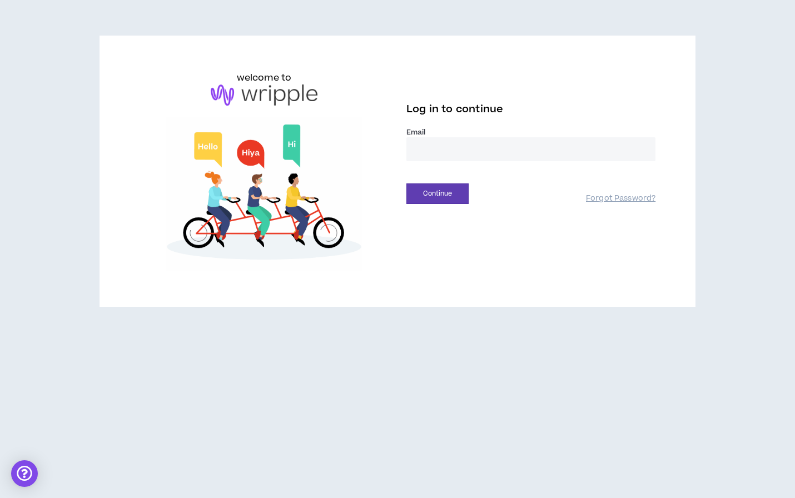
type input "**********"
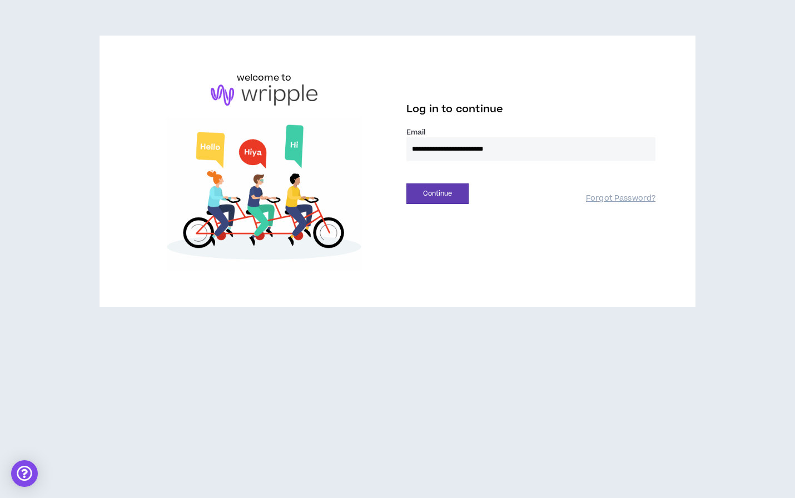
click at [437, 193] on button "Continue" at bounding box center [437, 193] width 62 height 21
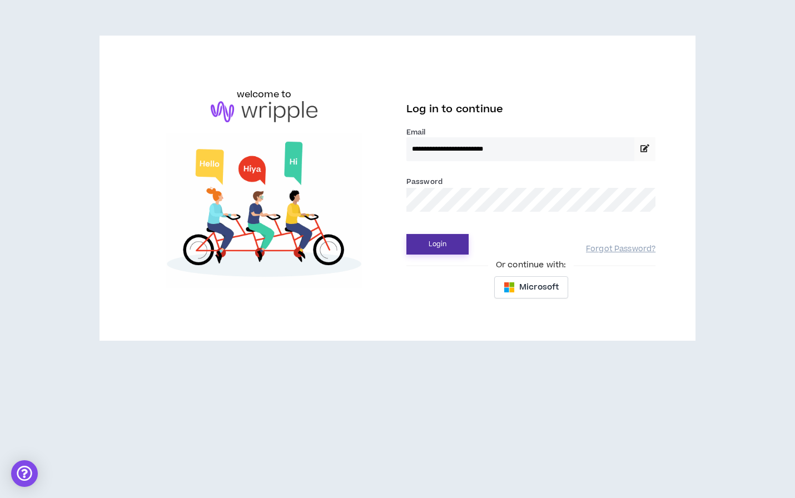
click at [432, 244] on button "Login" at bounding box center [437, 244] width 62 height 21
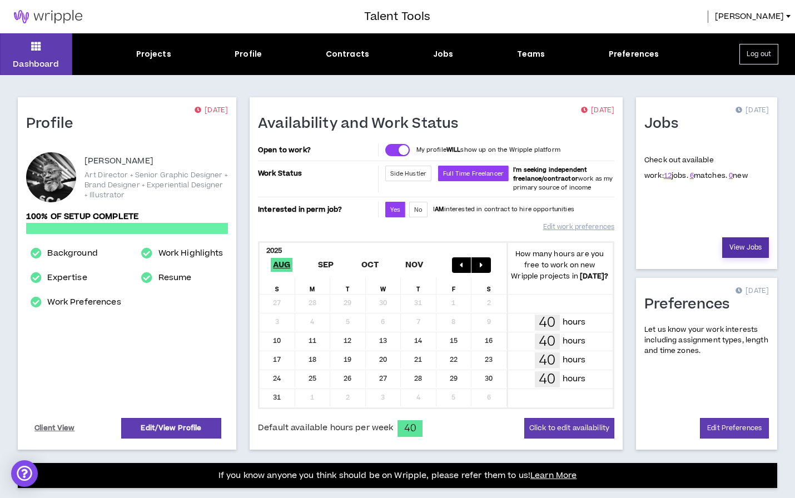
click at [747, 243] on link "View Jobs" at bounding box center [745, 247] width 47 height 21
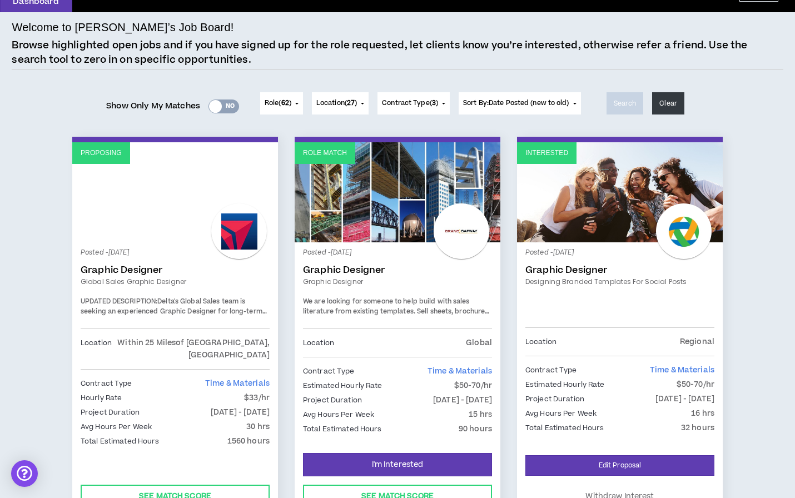
scroll to position [66, 0]
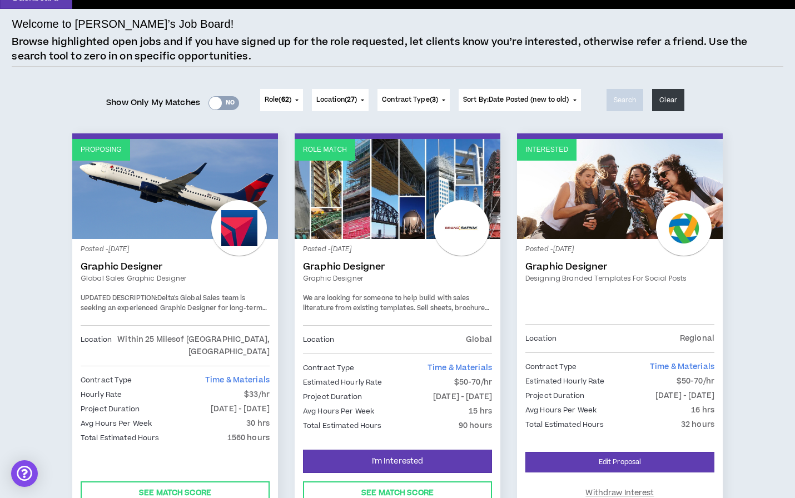
click at [342, 183] on link "Role Match" at bounding box center [397, 189] width 206 height 100
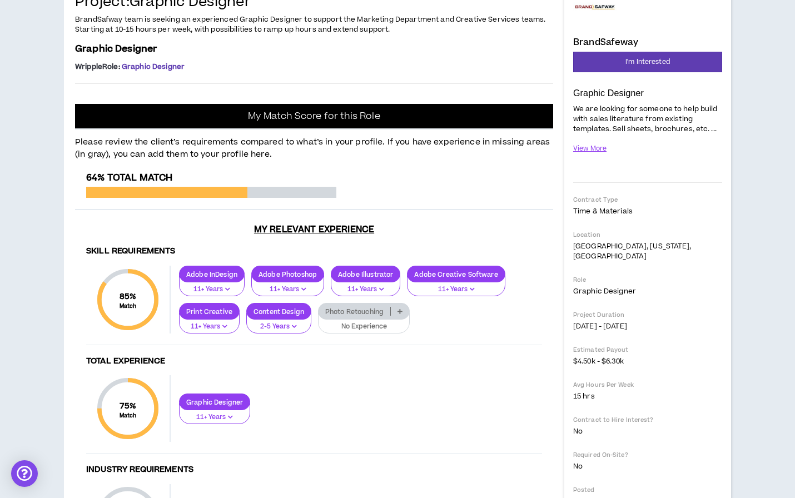
scroll to position [134, 0]
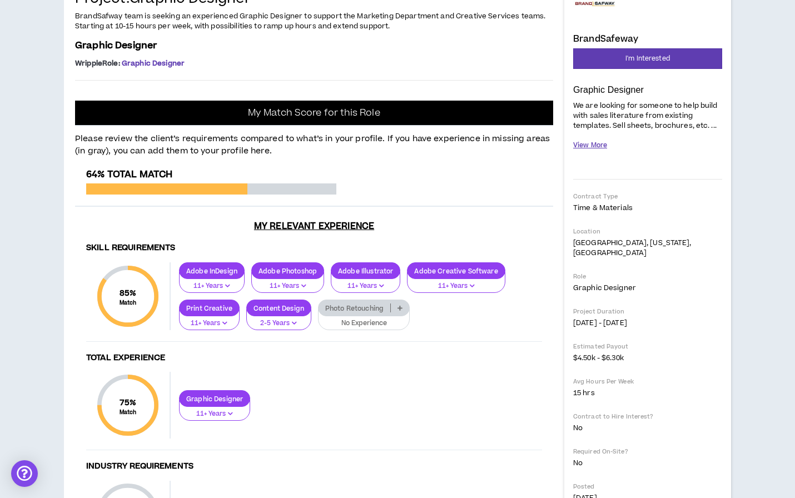
click at [587, 146] on button "View More" at bounding box center [590, 145] width 34 height 19
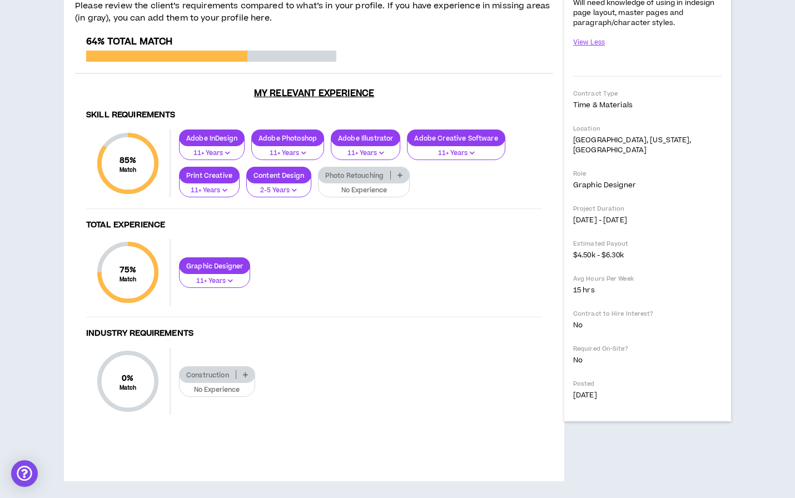
scroll to position [390, 0]
click at [397, 178] on icon at bounding box center [399, 175] width 5 height 6
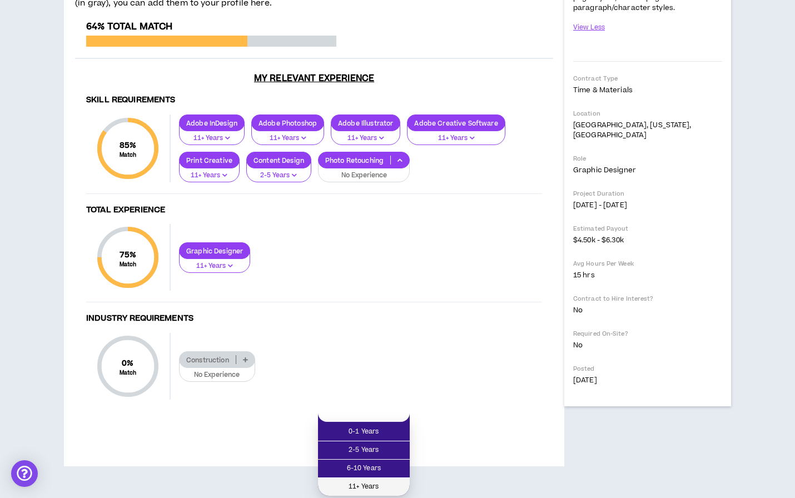
click at [384, 481] on span "11+ Years" at bounding box center [363, 487] width 78 height 12
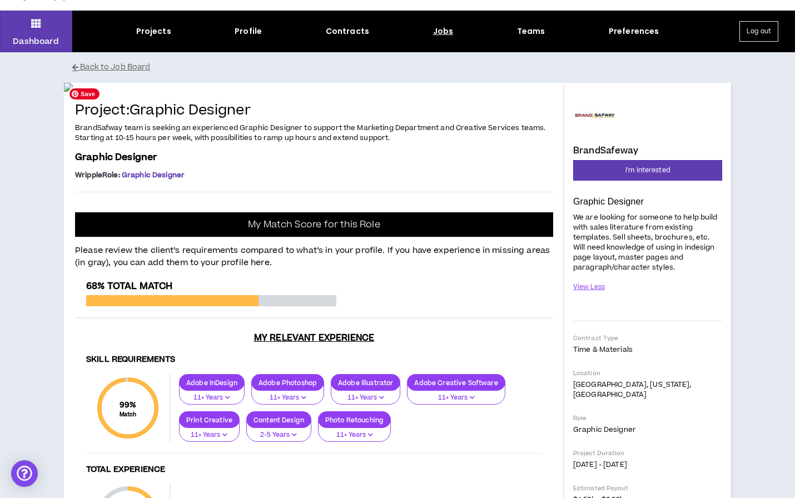
scroll to position [28, 0]
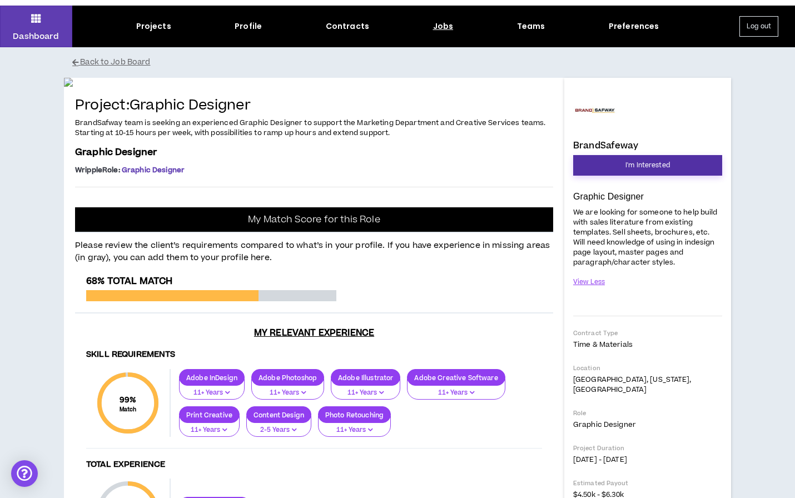
click at [614, 169] on button "I'm Interested" at bounding box center [647, 165] width 149 height 21
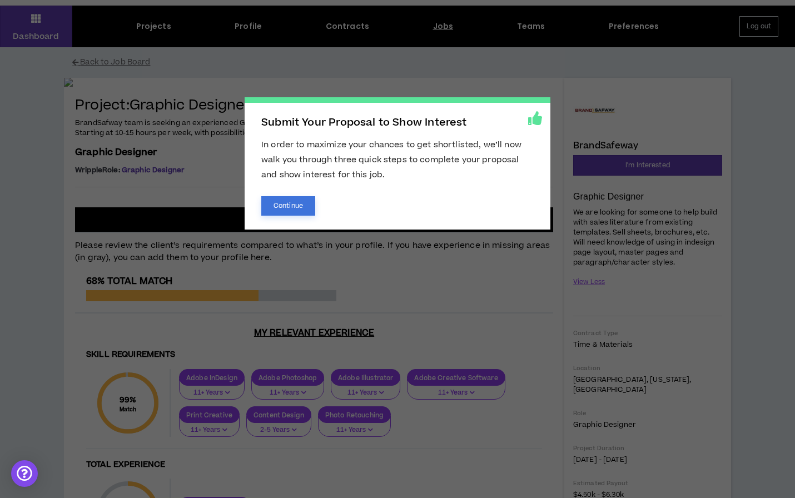
click at [293, 206] on button "Continue" at bounding box center [288, 205] width 54 height 19
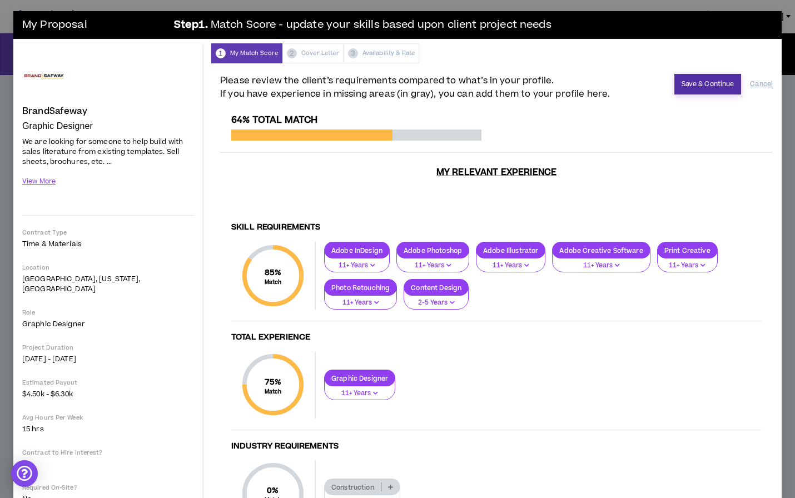
click at [721, 81] on button "Save & Continue" at bounding box center [707, 84] width 67 height 21
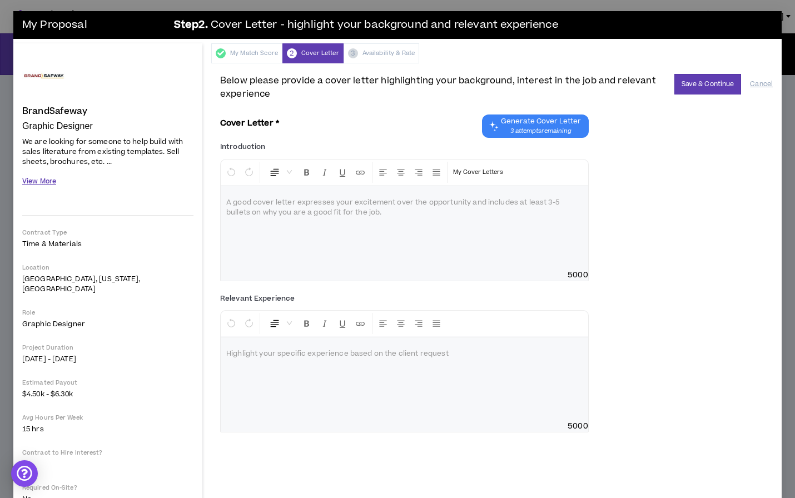
click at [37, 182] on button "View More" at bounding box center [39, 181] width 34 height 19
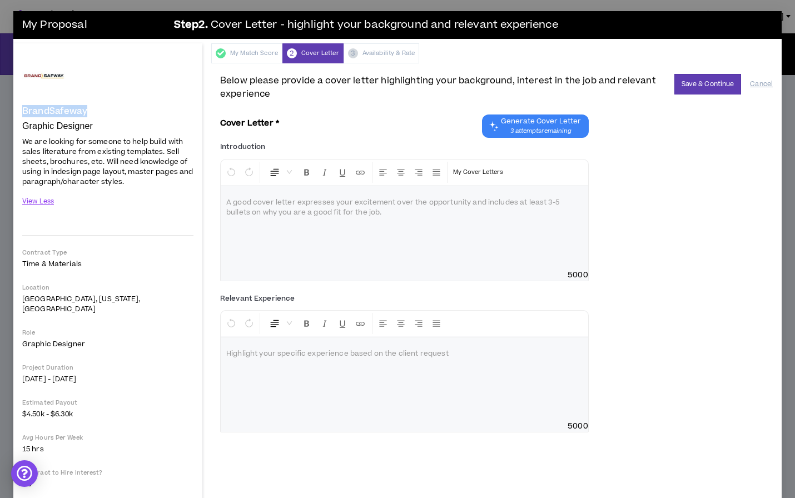
drag, startPoint x: 86, startPoint y: 107, endPoint x: 22, endPoint y: 110, distance: 64.0
click at [22, 110] on h4 "BrandSafeway" at bounding box center [54, 111] width 65 height 10
copy h4 "BrandSafeway"
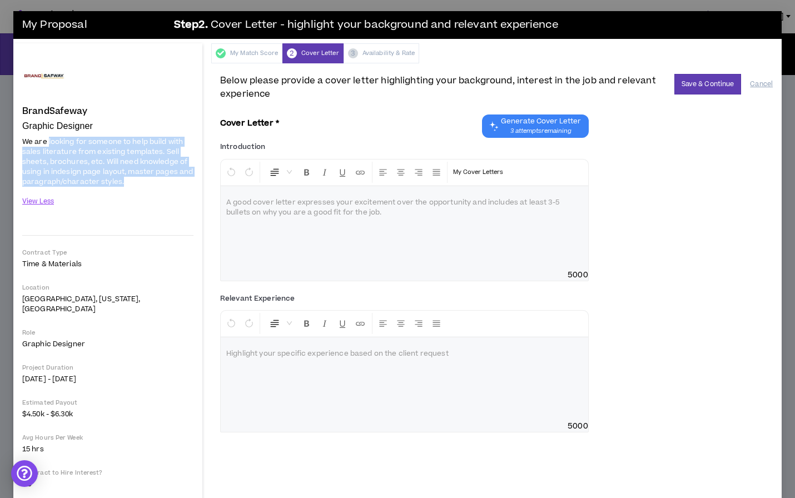
drag, startPoint x: 123, startPoint y: 182, endPoint x: 48, endPoint y: 139, distance: 86.8
click at [48, 139] on p "We are looking for someone to help build with sales literature from existing te…" at bounding box center [107, 162] width 171 height 52
copy span "looking for someone to help build with sales literature from existing templates…"
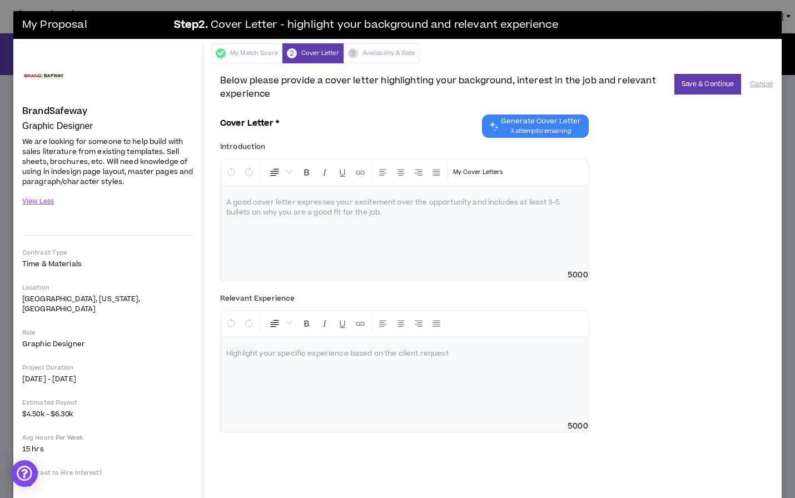
click at [339, 207] on p at bounding box center [404, 202] width 356 height 11
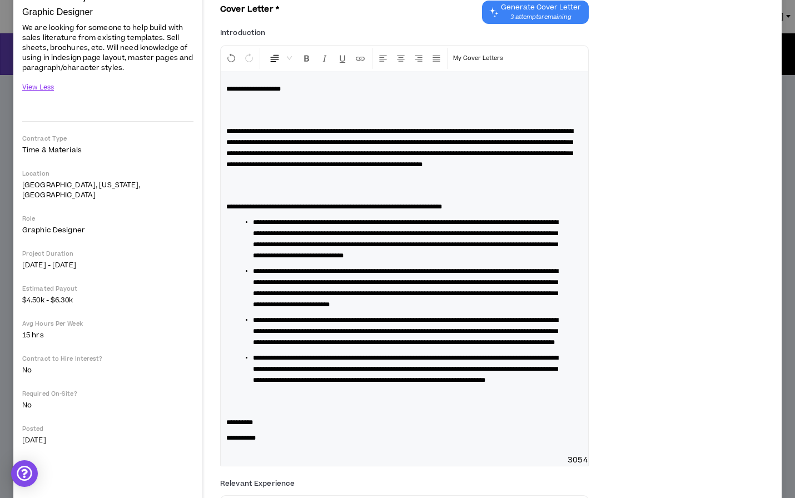
scroll to position [103, 0]
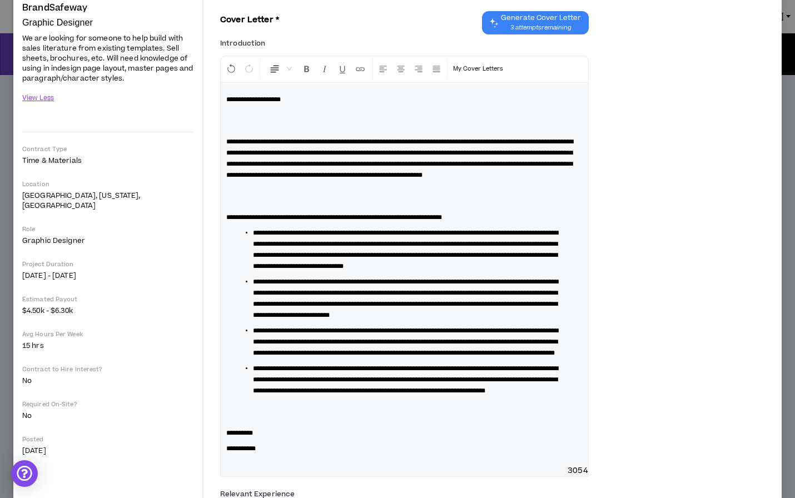
click at [276, 129] on p at bounding box center [404, 120] width 356 height 22
click at [245, 134] on div "**********" at bounding box center [404, 274] width 367 height 382
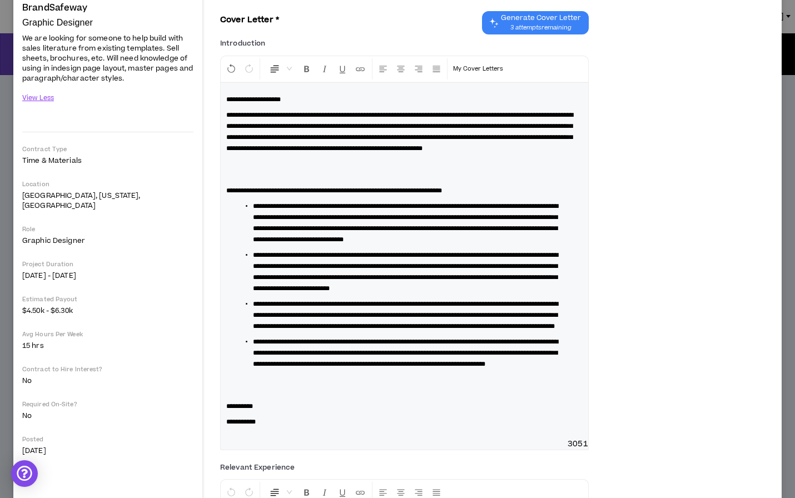
click at [223, 202] on div "**********" at bounding box center [404, 261] width 367 height 356
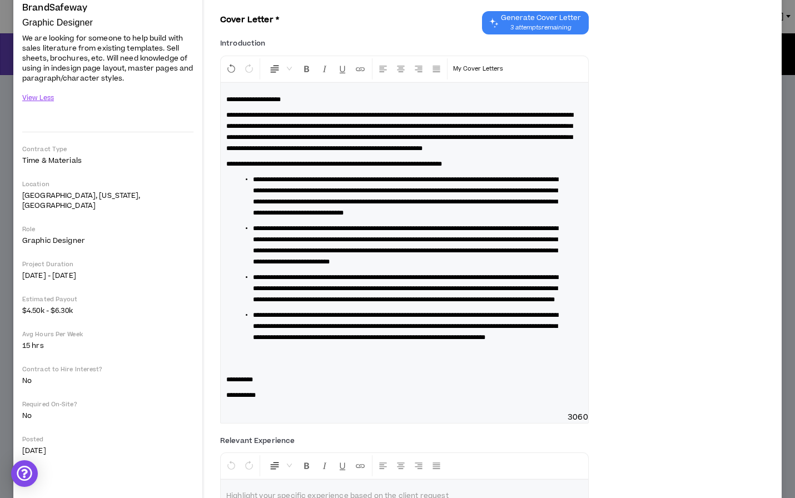
click at [226, 412] on div "**********" at bounding box center [404, 247] width 367 height 329
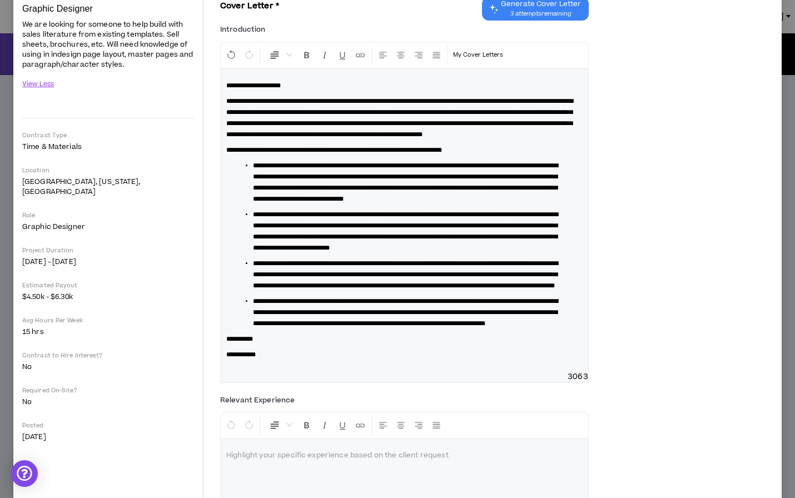
scroll to position [118, 0]
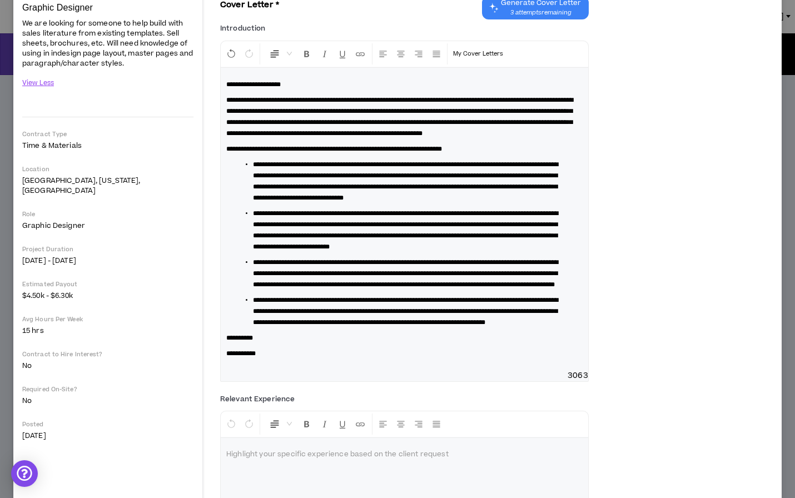
click at [355, 326] on span "**********" at bounding box center [405, 311] width 305 height 29
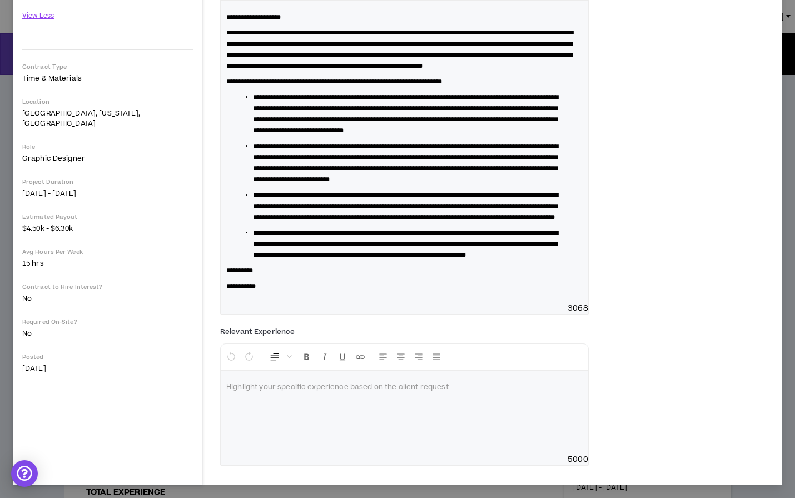
scroll to position [241, 0]
click at [311, 387] on p at bounding box center [404, 387] width 356 height 11
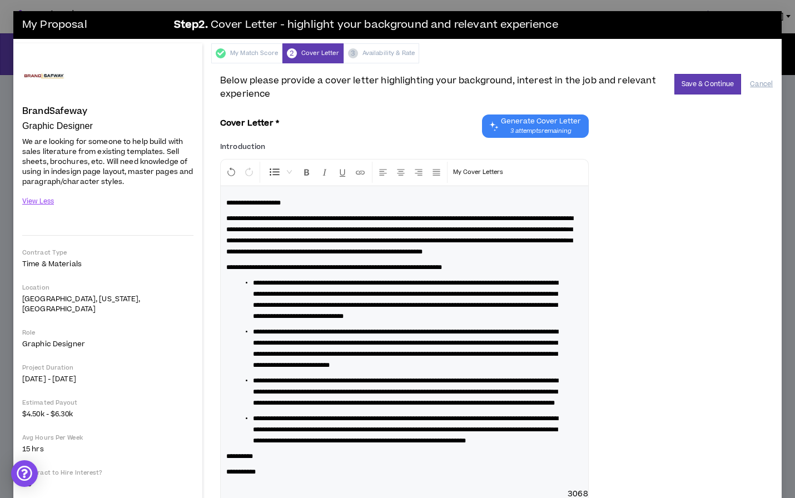
scroll to position [0, 0]
click at [720, 88] on button "Save & Continue" at bounding box center [707, 84] width 67 height 21
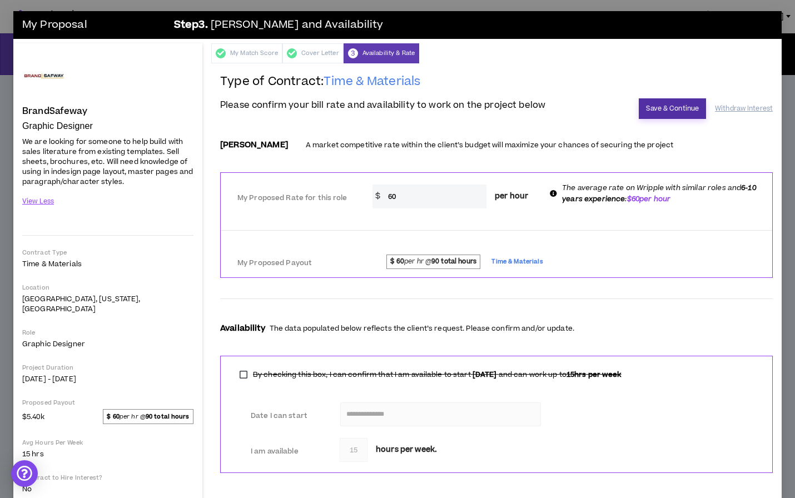
click at [668, 108] on button "Save & Continue" at bounding box center [671, 108] width 67 height 21
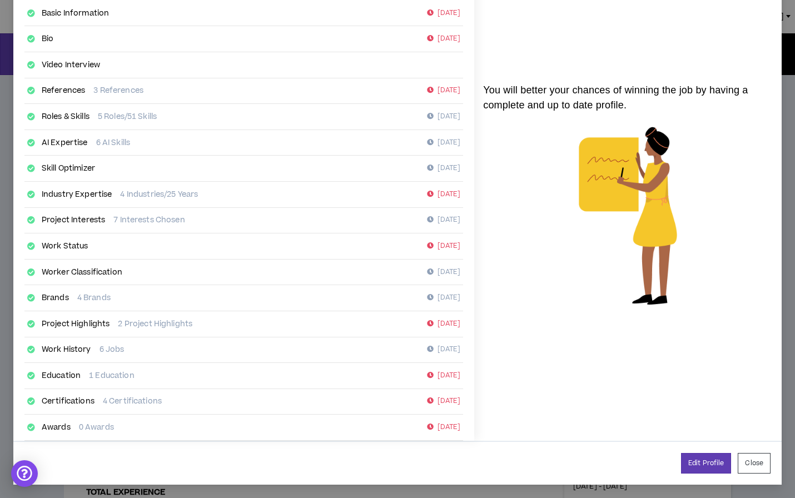
scroll to position [86, 0]
click at [701, 458] on link "Edit Profile" at bounding box center [706, 463] width 50 height 21
select select "*"
select select "US"
select select "*******"
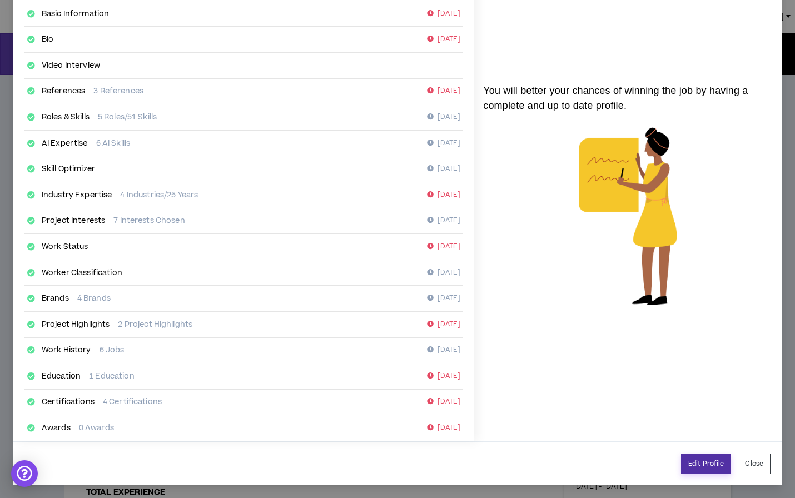
select select "*"
select select "**********"
select select "***"
select select "**********"
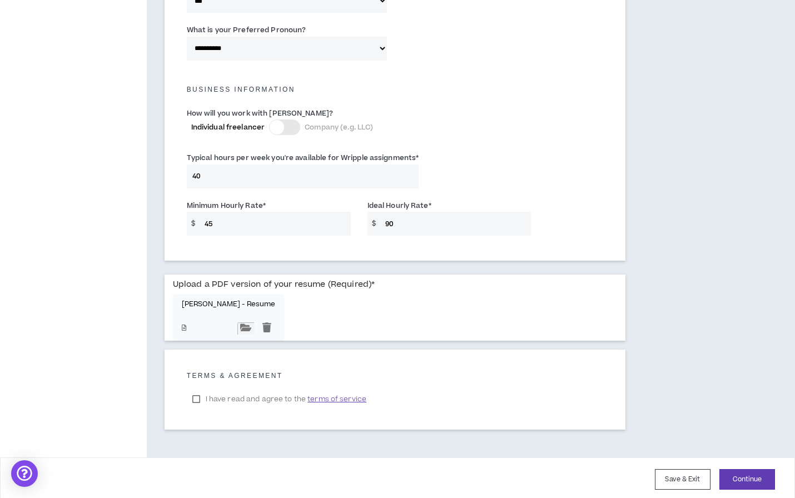
scroll to position [726, 0]
click at [744, 473] on button "Continue" at bounding box center [747, 480] width 56 height 21
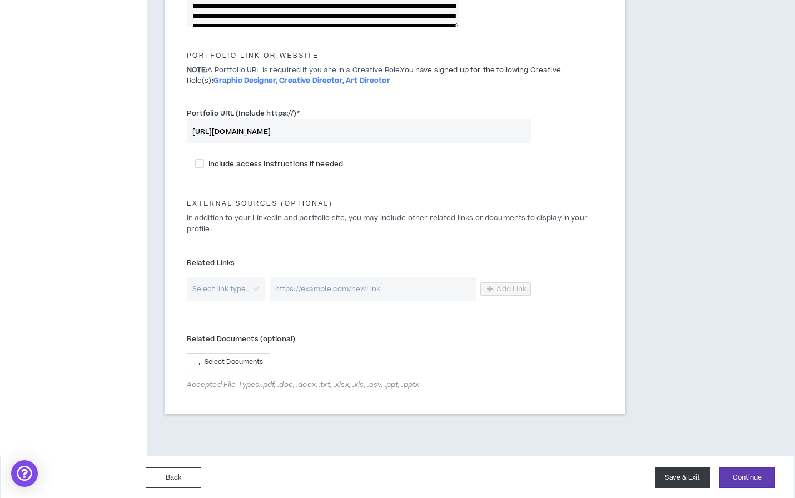
scroll to position [522, 0]
click at [688, 482] on button "Save & Exit" at bounding box center [683, 478] width 56 height 21
type textarea "**********"
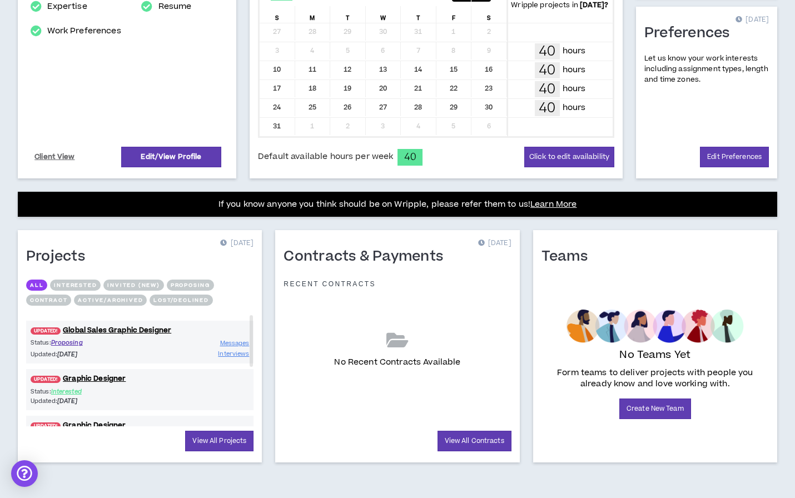
scroll to position [271, 0]
click at [226, 440] on link "View All Projects" at bounding box center [219, 441] width 68 height 21
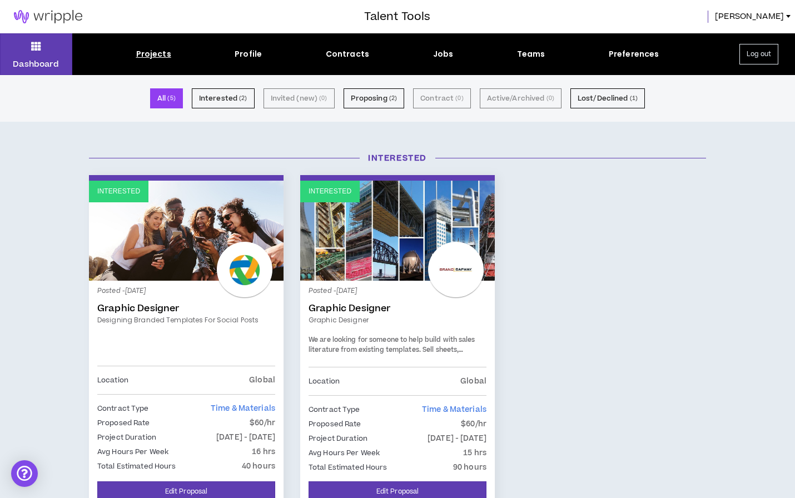
click at [322, 1] on div at bounding box center [182, 16] width 364 height 33
click at [337, 188] on p "Interested" at bounding box center [329, 191] width 43 height 11
